Goal: Check status

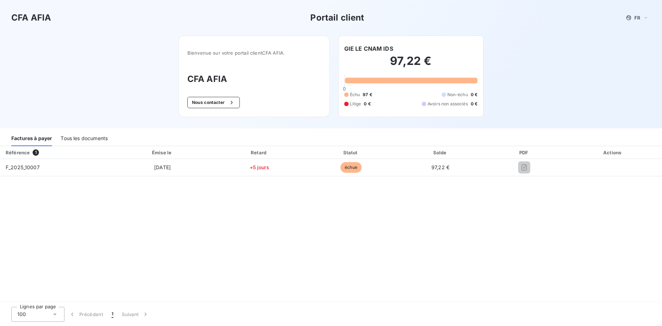
click at [33, 140] on div "Factures à payer" at bounding box center [31, 138] width 41 height 15
click at [35, 153] on span "1" at bounding box center [36, 152] width 6 height 6
click at [33, 135] on div "Factures à payer" at bounding box center [31, 138] width 41 height 15
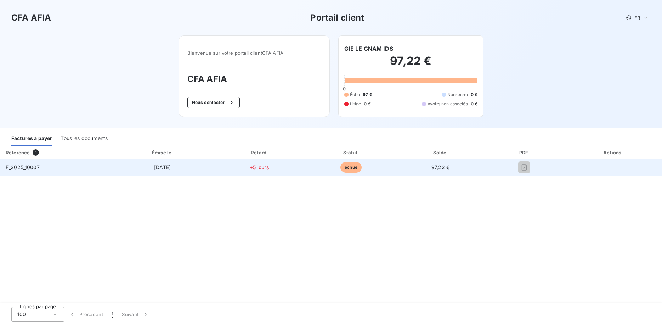
click at [257, 168] on span "+5 jours" at bounding box center [259, 167] width 19 height 6
click at [24, 167] on span "F_2025_10007" at bounding box center [23, 167] width 34 height 6
click at [73, 168] on td "F_2025_10007" at bounding box center [56, 167] width 112 height 17
click at [383, 174] on td "échue" at bounding box center [351, 167] width 91 height 17
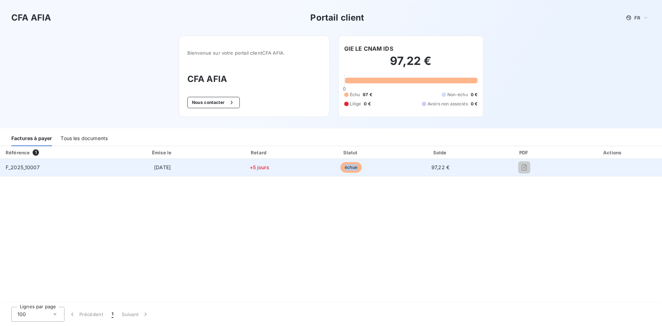
click at [383, 174] on td "échue" at bounding box center [351, 167] width 91 height 17
click at [460, 161] on td "97,22 €" at bounding box center [441, 167] width 88 height 17
click at [598, 168] on td at bounding box center [613, 167] width 98 height 17
click at [350, 166] on span "échue" at bounding box center [351, 167] width 21 height 11
